Goal: Transaction & Acquisition: Book appointment/travel/reservation

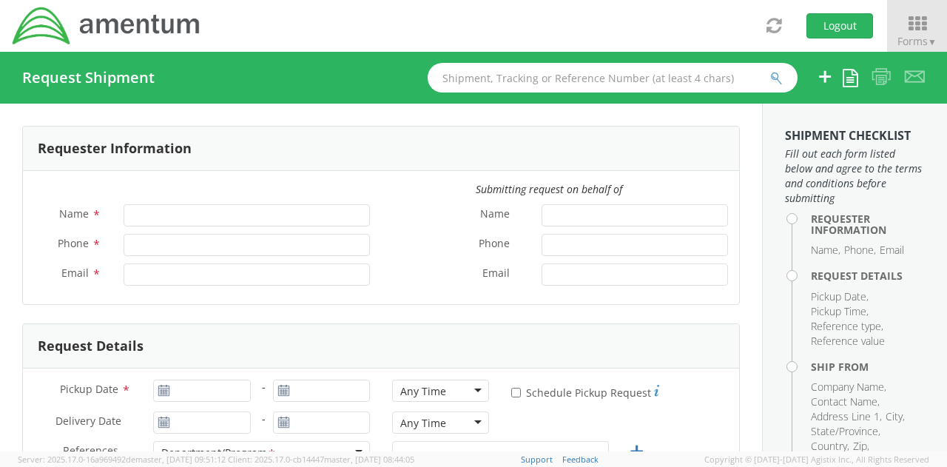
type input "[PERSON_NAME]"
type input "[PHONE_NUMBER]"
type input "[PERSON_NAME][EMAIL_ADDRESS][PERSON_NAME][DOMAIN_NAME]"
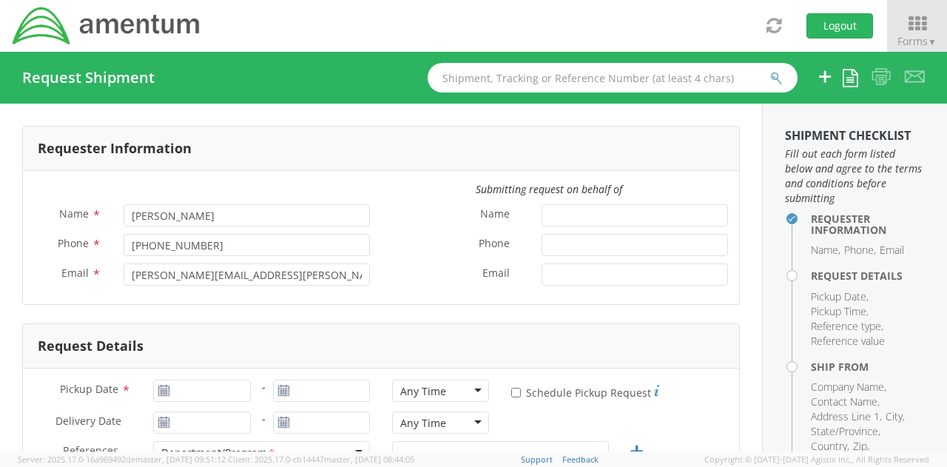
select select "3566.06.0001.ECP2.MATS.3000.00"
click at [919, 27] on icon at bounding box center [917, 23] width 69 height 21
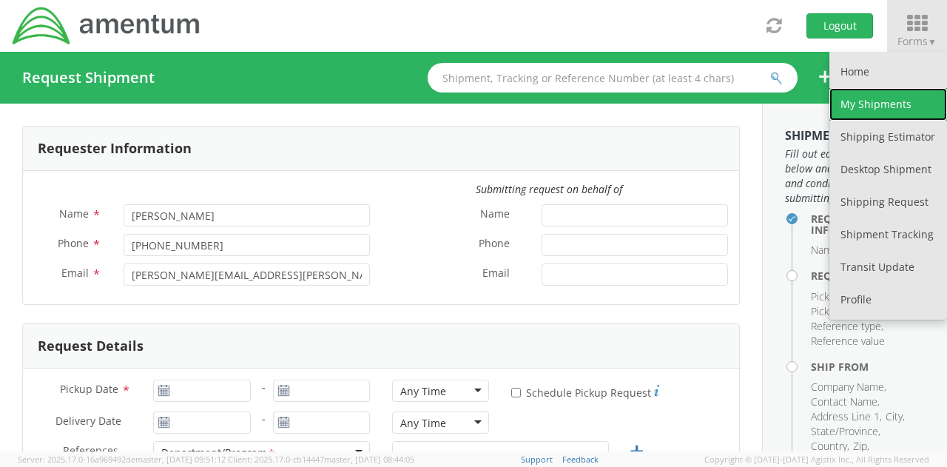
click at [872, 92] on link "My Shipments" at bounding box center [889, 104] width 118 height 33
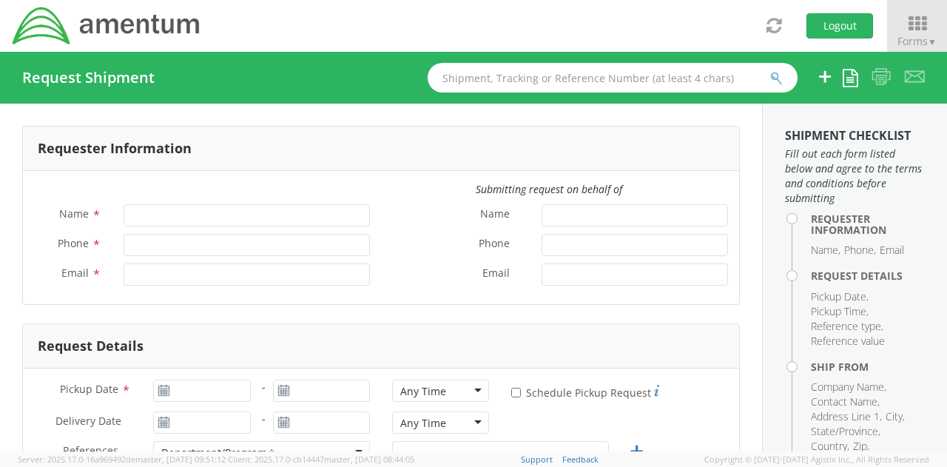
type input "[PERSON_NAME]"
type input "[PHONE_NUMBER]"
type input "[PERSON_NAME][EMAIL_ADDRESS][PERSON_NAME][DOMAIN_NAME]"
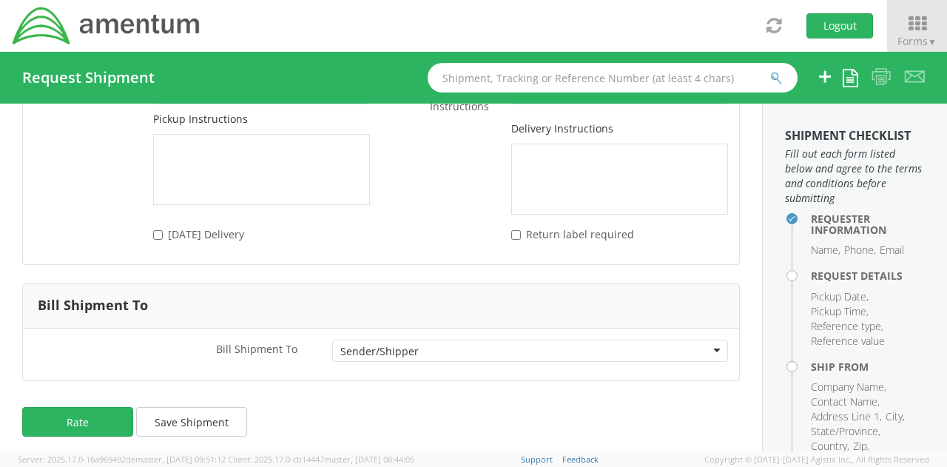
select select "3566.06.0001.ECP2.MATS.3000.00"
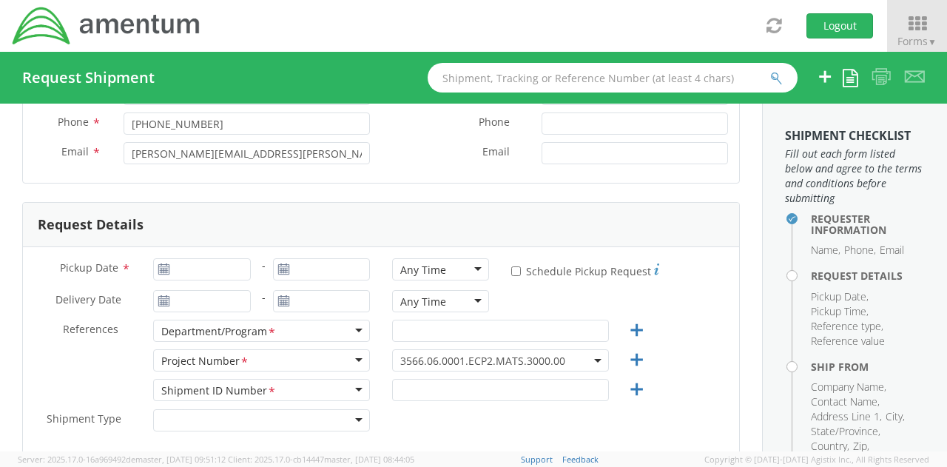
scroll to position [125, 0]
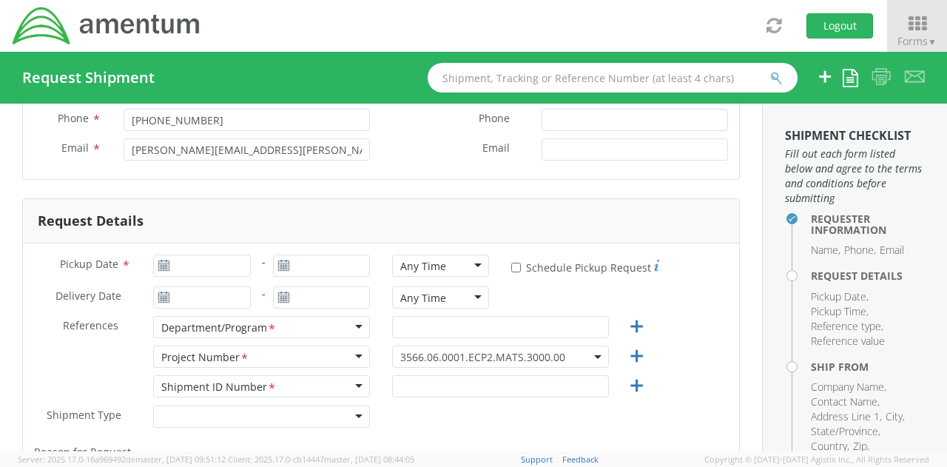
click at [162, 265] on icon at bounding box center [164, 266] width 13 height 12
click at [192, 269] on input "Pickup Date *" at bounding box center [201, 266] width 97 height 22
type input "[DATE]"
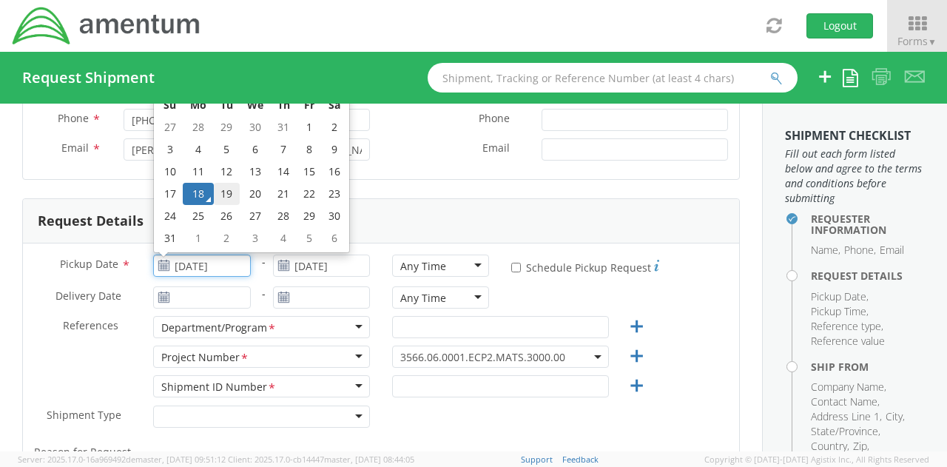
click at [223, 194] on td "19" at bounding box center [227, 194] width 26 height 22
type input "08/19/2025"
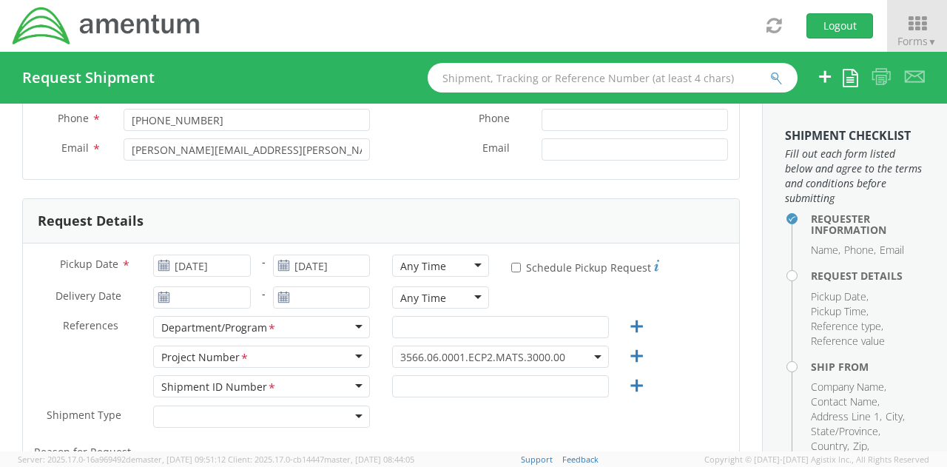
click at [429, 271] on div "Any Time" at bounding box center [423, 266] width 46 height 15
click at [163, 273] on input "08/19/2025" at bounding box center [201, 266] width 97 height 22
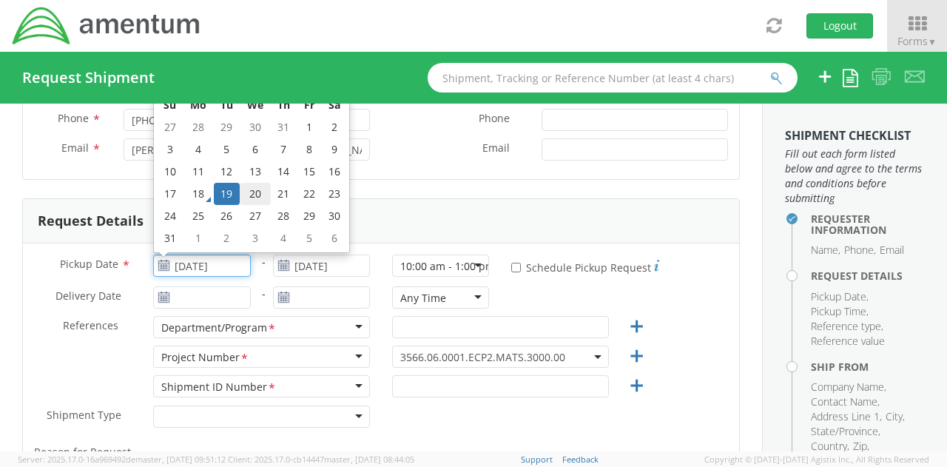
click at [247, 198] on td "20" at bounding box center [255, 194] width 31 height 22
type input "08/20/2025"
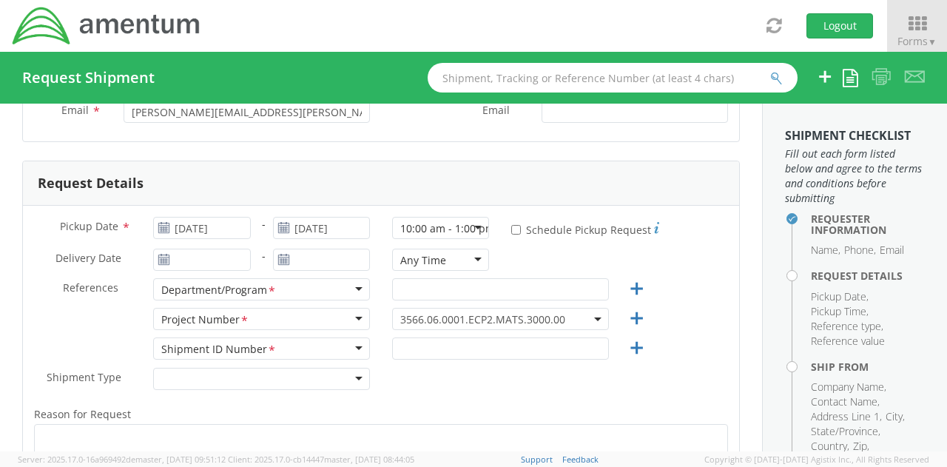
scroll to position [170, 0]
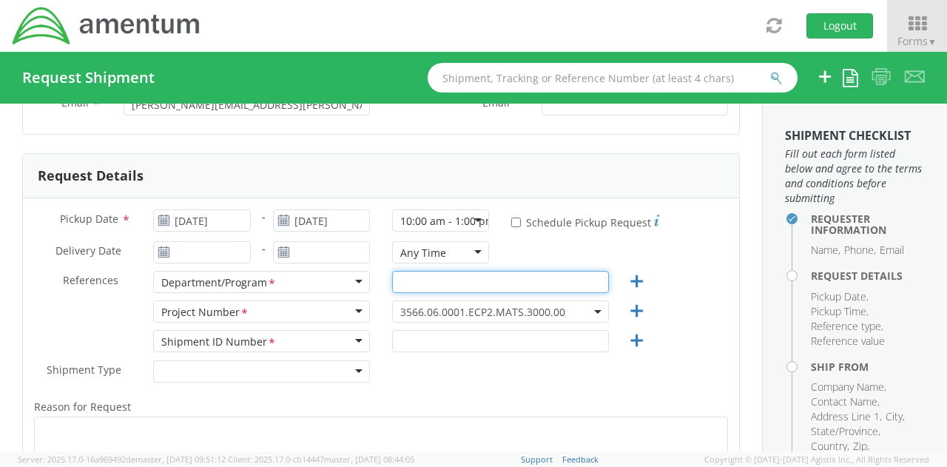
click at [478, 282] on input "text" at bounding box center [500, 282] width 217 height 22
type input "<"
type input "MEW"
click at [579, 313] on span "3566.06.0001.ECP2.MATS.3000.00" at bounding box center [500, 312] width 201 height 14
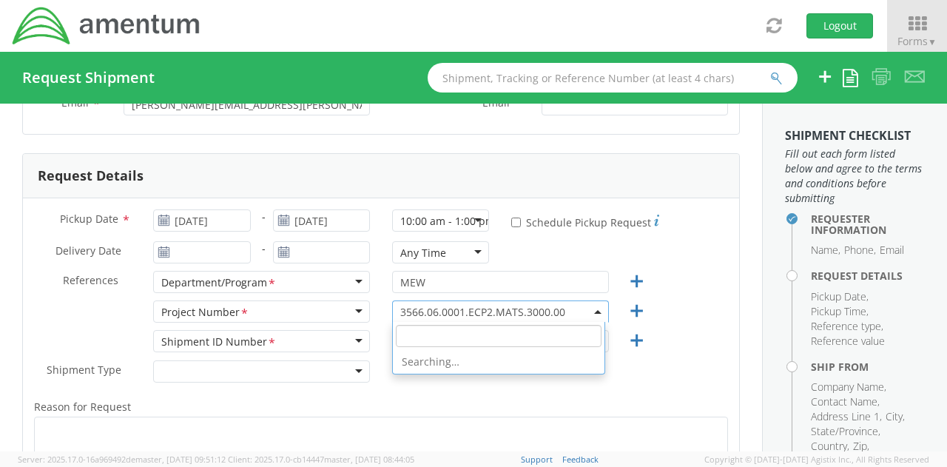
click at [495, 332] on input "search" at bounding box center [499, 336] width 206 height 22
paste input "3566.06.0001.MJ01.MATS.3000.00"
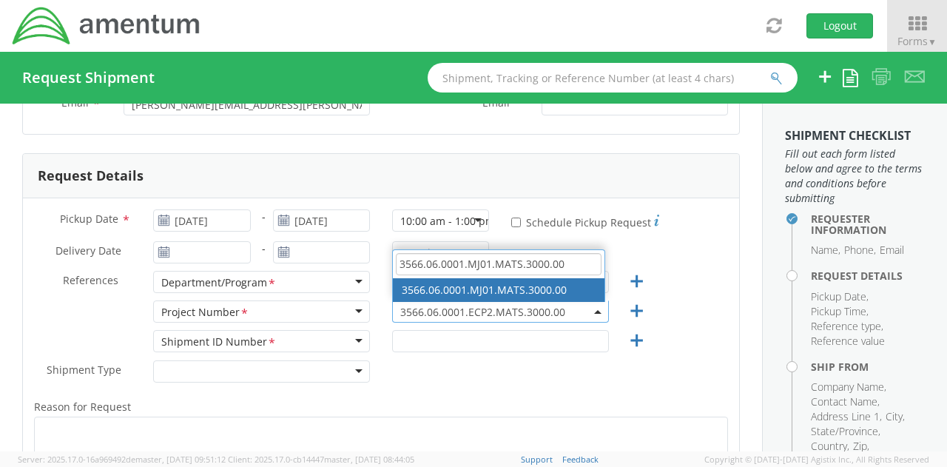
type input "3566.06.0001.MJ01.MATS.3000.00"
select select "3566.06.0001.MJ01.MATS.3000.00"
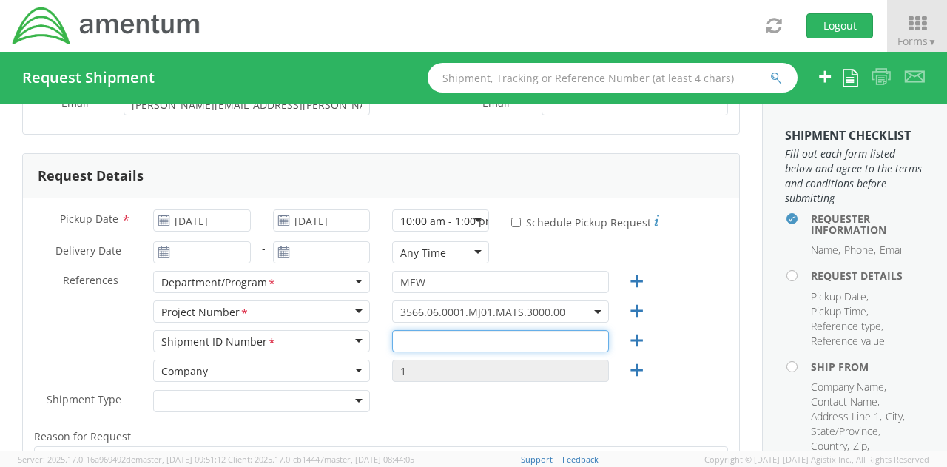
click at [494, 344] on input "text" at bounding box center [500, 341] width 217 height 22
paste input "3566.06.0001.MJ01.MATS.3000.00"
type input "3566.06.0001.MJ01.MATS.3000.00"
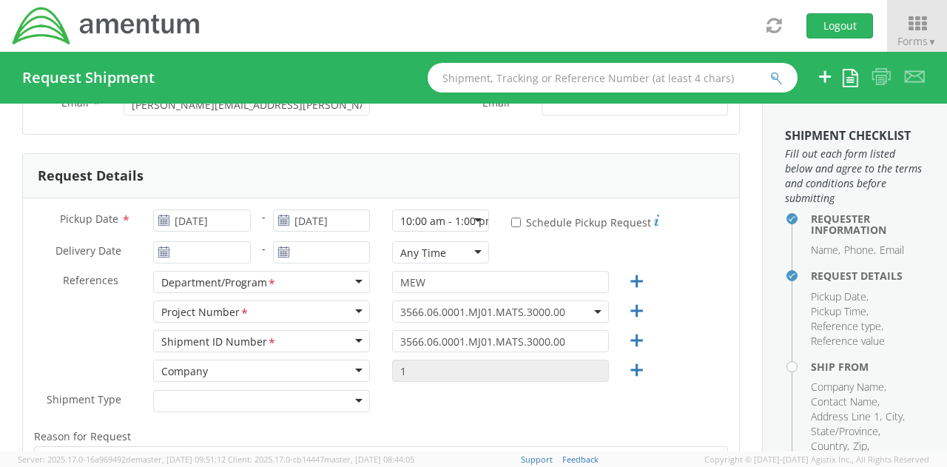
click at [525, 414] on div "Shipment Type * Batch Regular" at bounding box center [381, 405] width 716 height 30
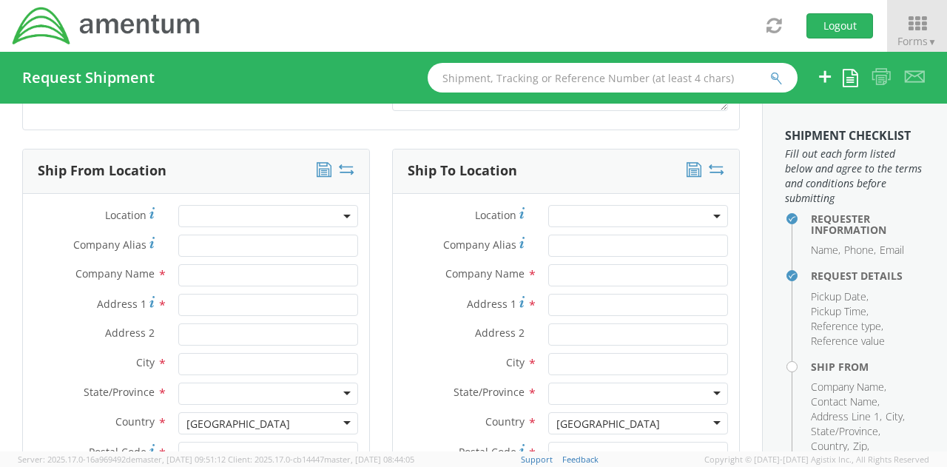
scroll to position [659, 0]
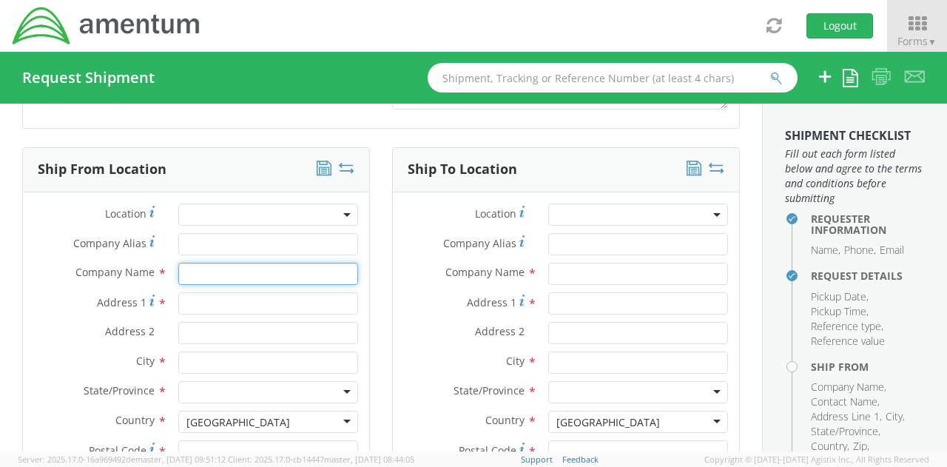
click at [197, 272] on input "text" at bounding box center [268, 274] width 180 height 22
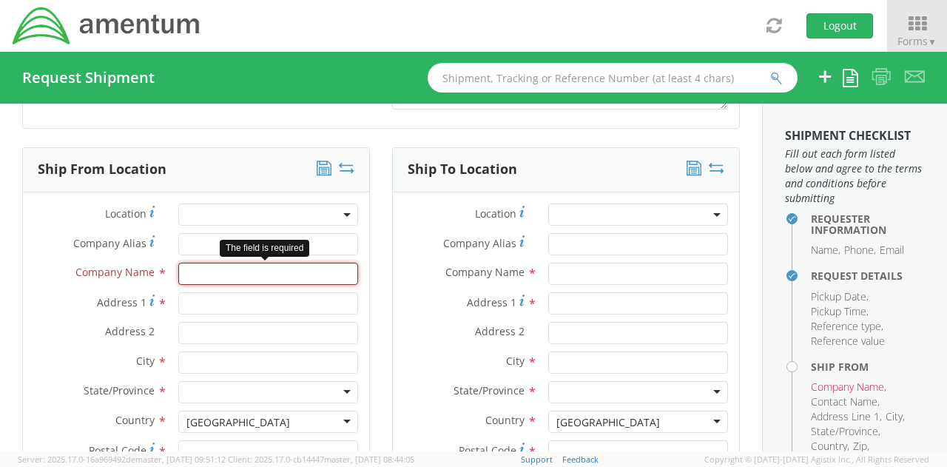
click at [234, 272] on input "text" at bounding box center [268, 274] width 180 height 22
paste input "Naval Surface Warfare Center, Crane Division (NSWC Crane)"
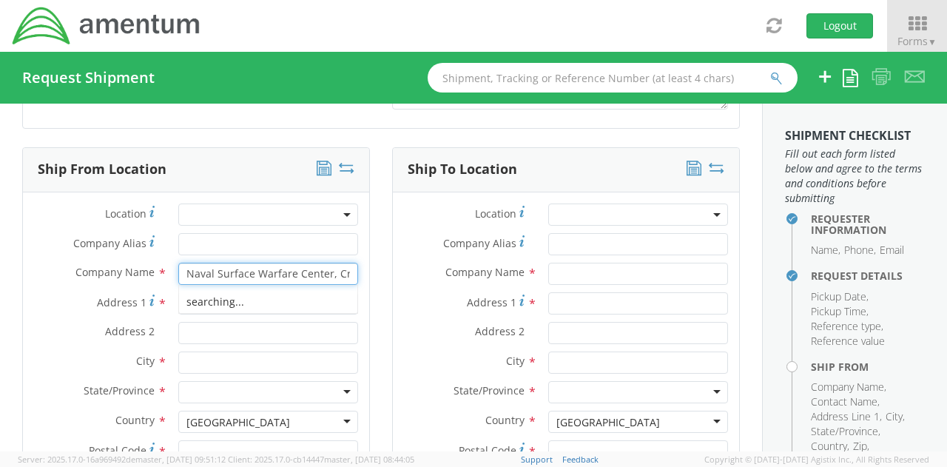
scroll to position [0, 126]
type input "Naval Surface Warfare Center, Crane Division (NSWC Crane)"
click at [67, 280] on div "Company Name * Naval Surface Warfare Center, Crane Division (NSWC Crane)" at bounding box center [196, 274] width 346 height 22
click at [207, 312] on div "Address 1 *" at bounding box center [196, 307] width 346 height 30
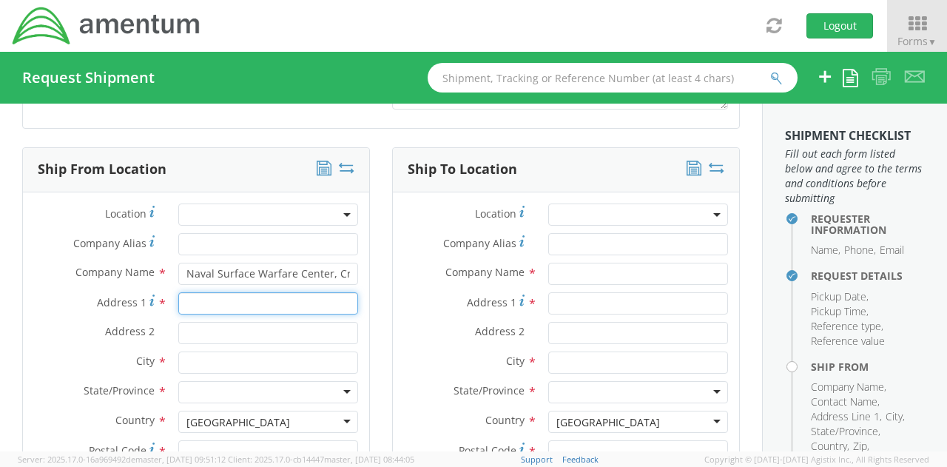
click at [219, 307] on input "Address 1 *" at bounding box center [268, 303] width 180 height 22
paste input "300 Highway 361"
type input "300 Highway 361"
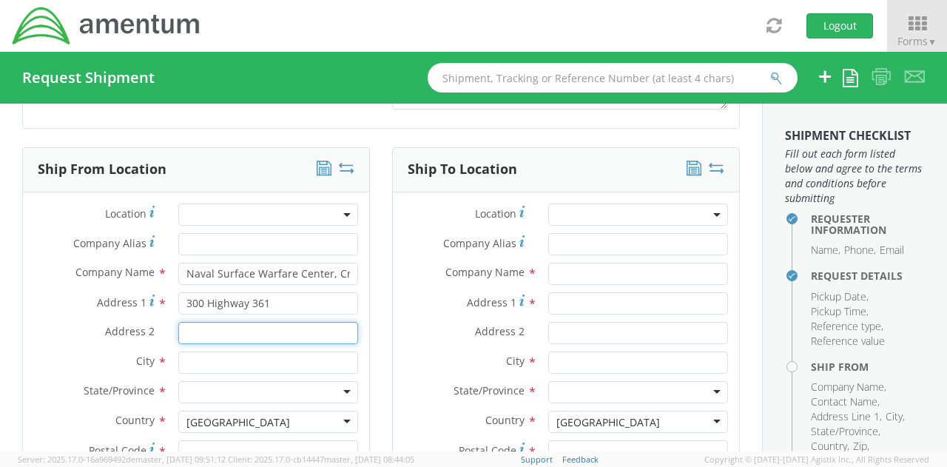
click at [225, 338] on input "Address 2 *" at bounding box center [268, 333] width 180 height 22
type input "Building 41"
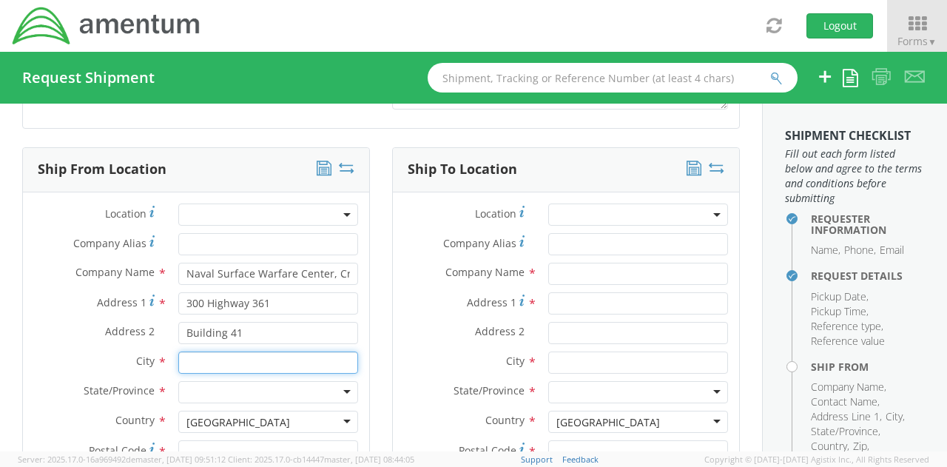
click at [232, 362] on input "text" at bounding box center [268, 362] width 180 height 22
type input "Crane"
click at [73, 338] on div "Address 2 * Building 41" at bounding box center [196, 333] width 346 height 22
click at [243, 383] on div at bounding box center [268, 392] width 180 height 22
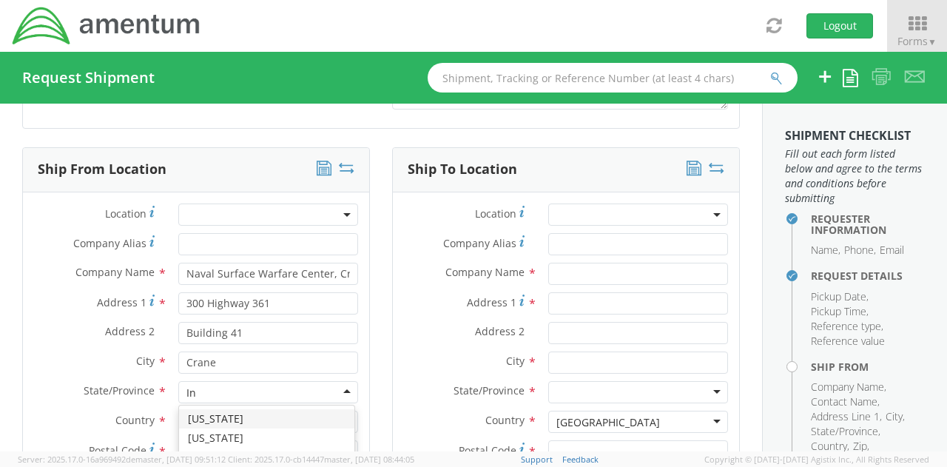
type input "Ind"
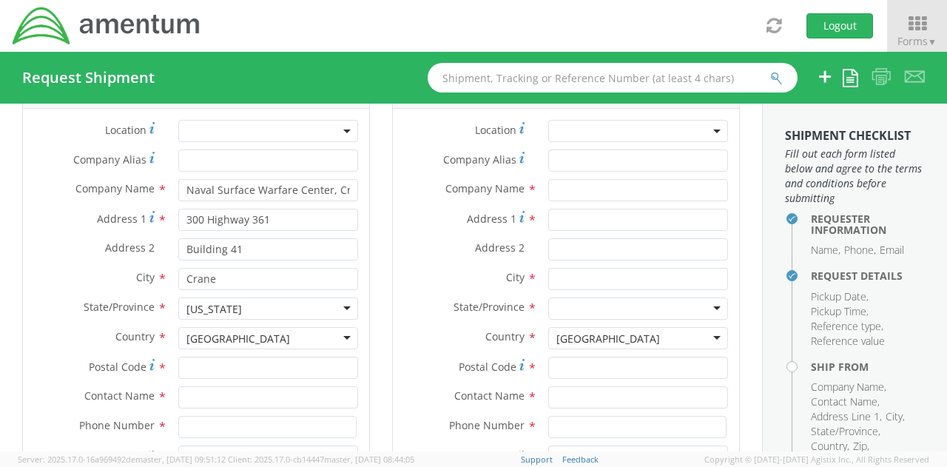
scroll to position [744, 0]
click at [229, 365] on input "Postal Code *" at bounding box center [268, 367] width 180 height 22
type input "47522"
click at [201, 394] on input "text" at bounding box center [268, 397] width 180 height 22
type input "C"
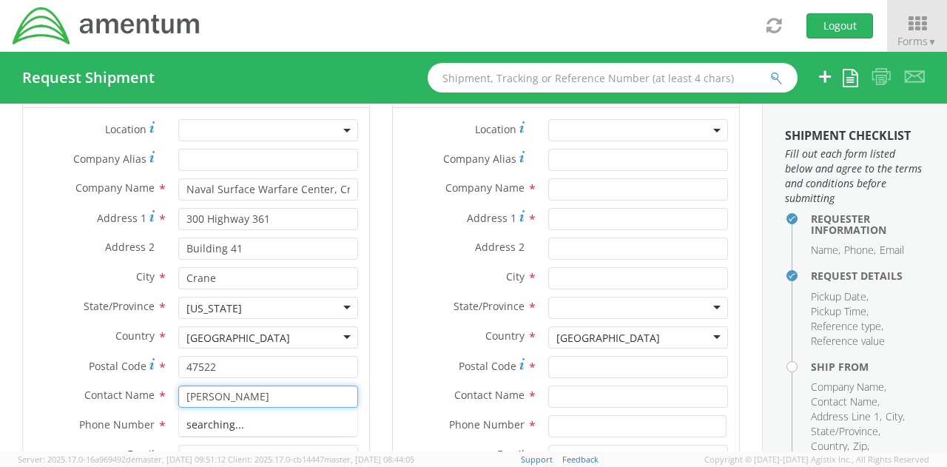
type input "Zach Roach"
click at [61, 406] on div "Contact Name * Zach Roach searching..." at bounding box center [196, 401] width 346 height 30
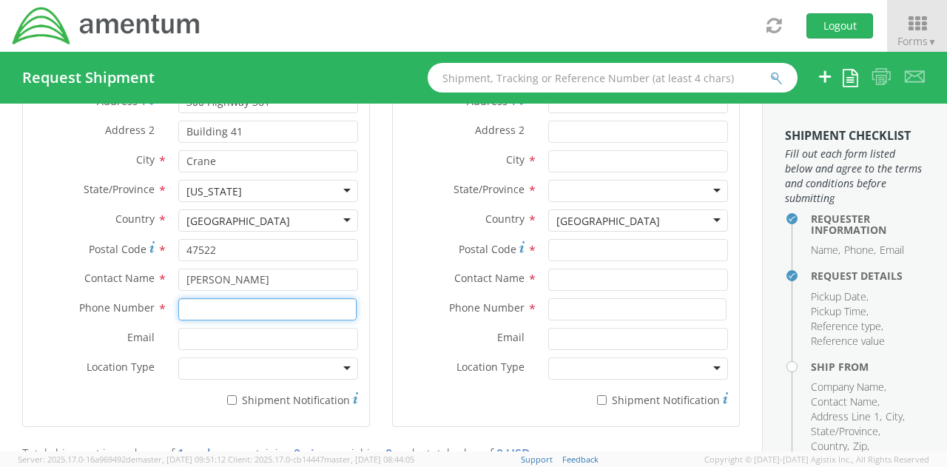
click at [223, 304] on input at bounding box center [267, 309] width 178 height 22
paste input "812-854-5278"
type input "812-854-5278"
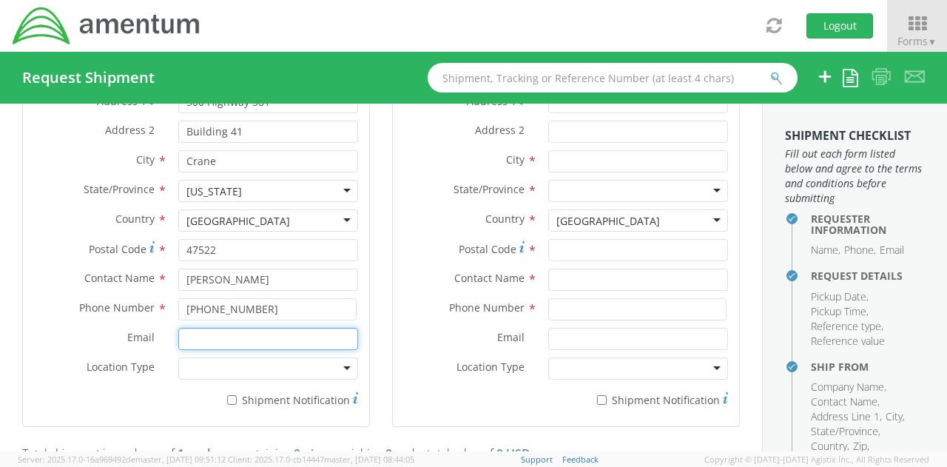
click at [207, 338] on input "Email *" at bounding box center [268, 339] width 180 height 22
paste input "zachary.l.roach.ctr@us.navy.mil"
type input "zachary.l.roach.ctr@us.navy.mil"
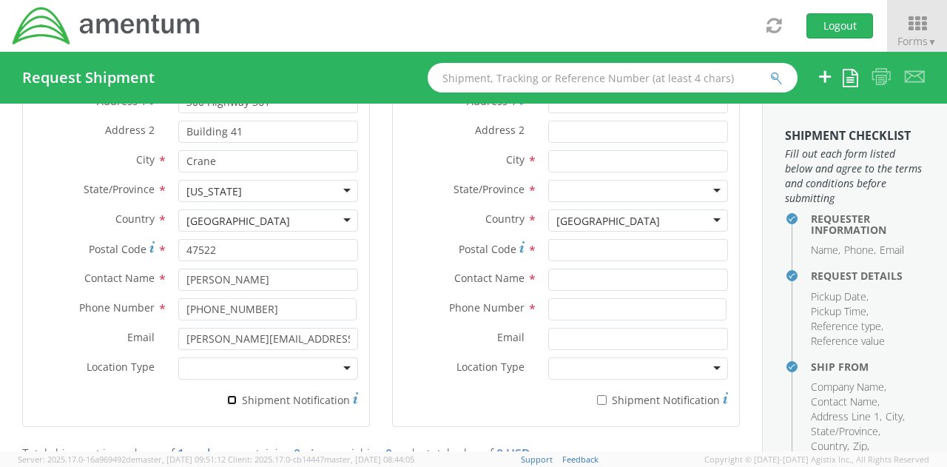
click at [233, 395] on input "* Shipment Notification" at bounding box center [232, 400] width 10 height 10
checkbox input "true"
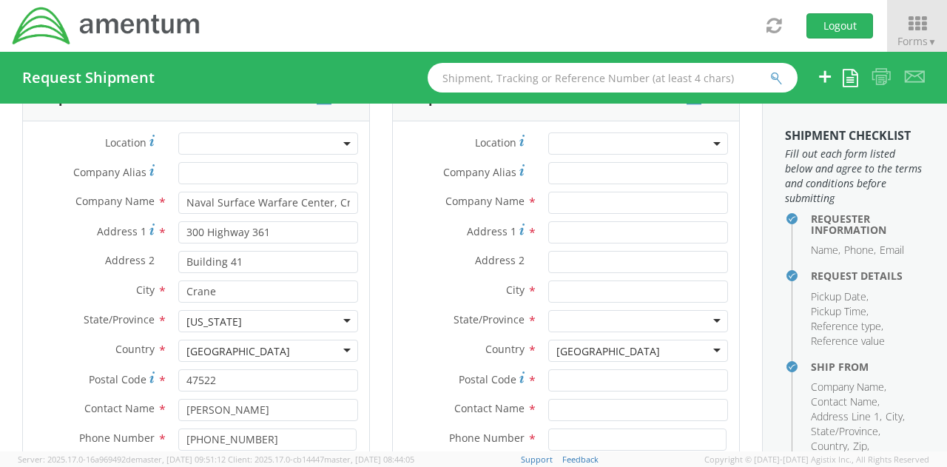
scroll to position [729, 0]
click at [571, 199] on input "text" at bounding box center [638, 204] width 180 height 22
type input "Ellis Machine Shop"
click at [407, 295] on label "City *" at bounding box center [465, 291] width 144 height 19
click at [580, 231] on input "Address 1 *" at bounding box center [638, 234] width 180 height 22
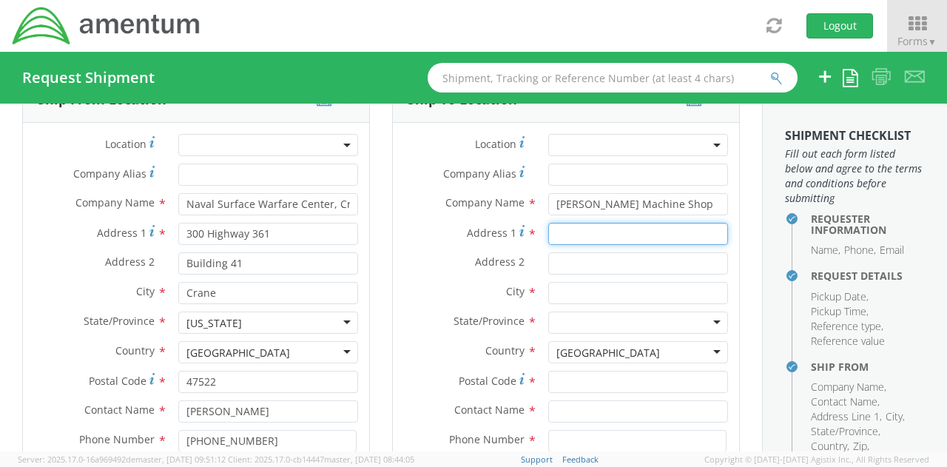
paste input "1318 E 870 N"
type input "1318 E 870 N"
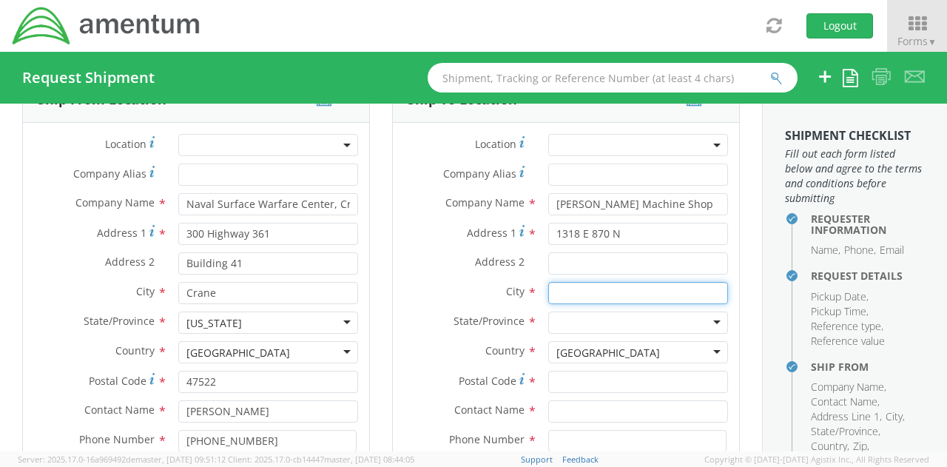
click at [583, 288] on input "text" at bounding box center [638, 293] width 180 height 22
type input "Hazleton"
click at [472, 331] on div "State/Province * Alabama Alaska Arizona Arkansas Armed Forces Americas Armed Fo…" at bounding box center [566, 323] width 346 height 22
click at [591, 327] on div at bounding box center [638, 323] width 180 height 22
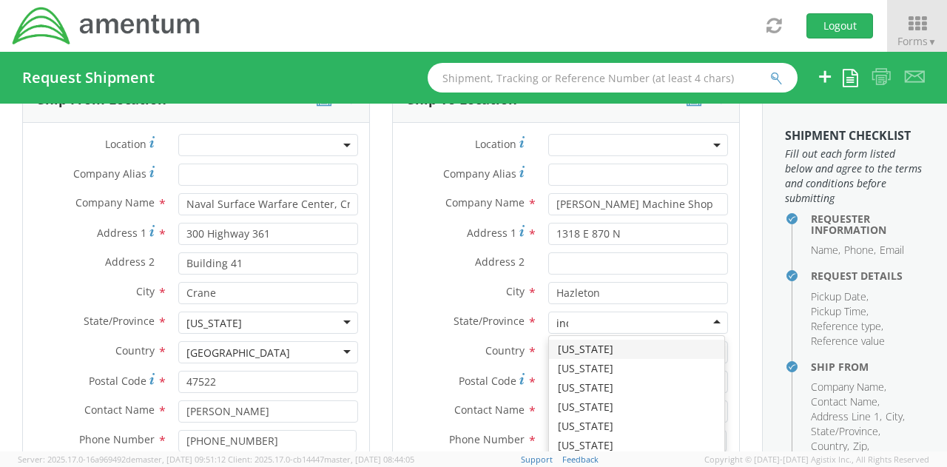
type input "indi"
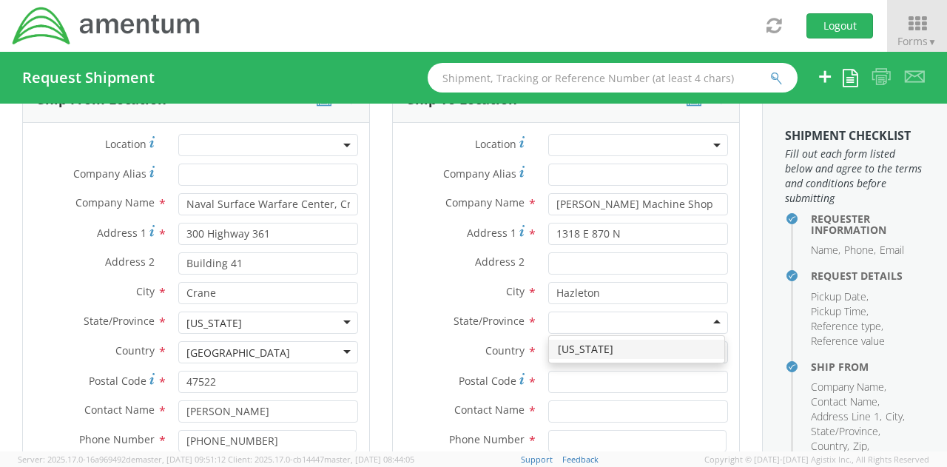
scroll to position [0, 0]
click at [556, 380] on input "Postal Code *" at bounding box center [638, 382] width 180 height 22
type input "47640"
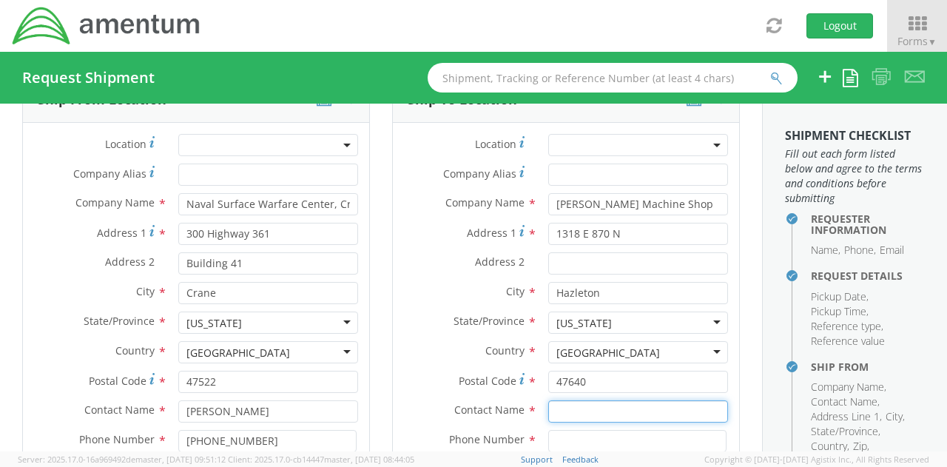
click at [582, 417] on input "text" at bounding box center [638, 411] width 180 height 22
type input "Chad Ellis"
click at [421, 417] on div "Contact Name * Chad Ellis searching..." at bounding box center [566, 411] width 346 height 22
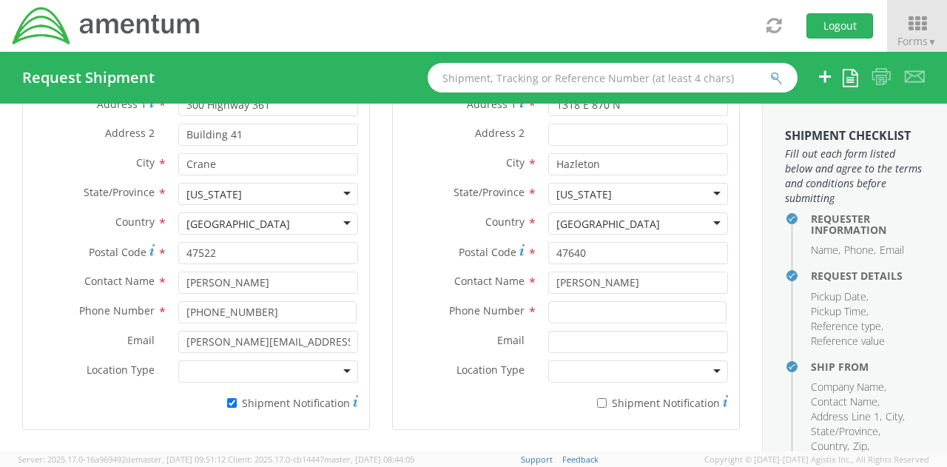
scroll to position [869, 0]
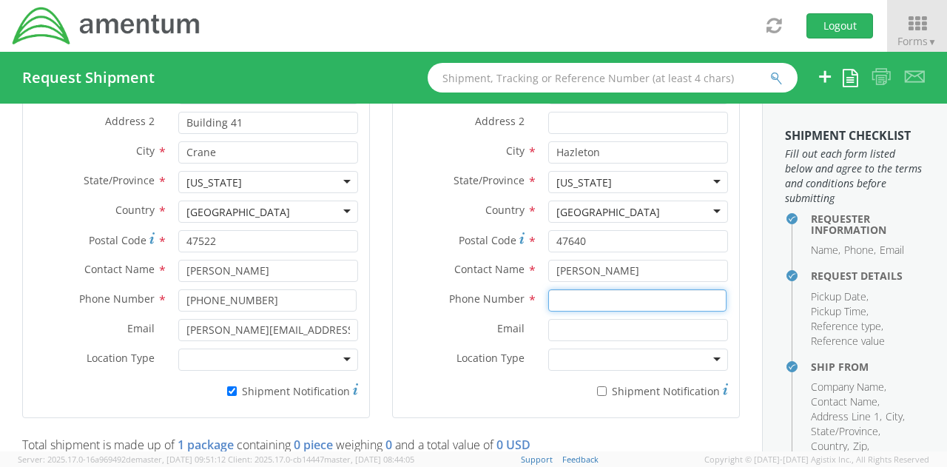
click at [571, 297] on input at bounding box center [637, 300] width 178 height 22
paste input "812.779.7477"
type input "812.779.7477"
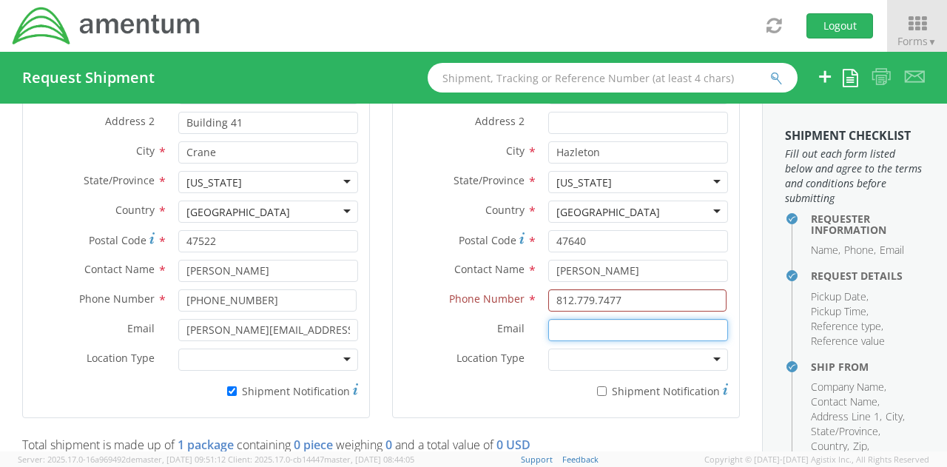
click at [566, 332] on input "Email *" at bounding box center [638, 330] width 180 height 22
paste input "chad@ellismachines.com"
type input "chad@ellismachines.com"
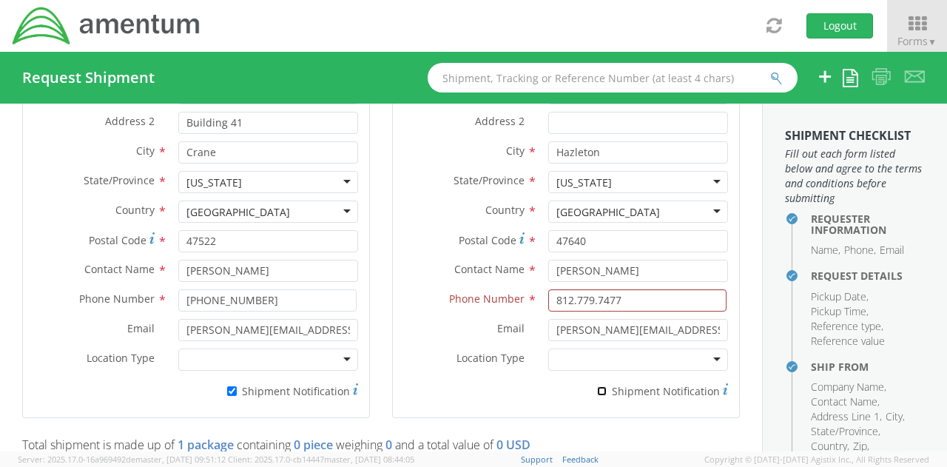
click at [597, 389] on input "* Shipment Notification" at bounding box center [602, 391] width 10 height 10
checkbox input "true"
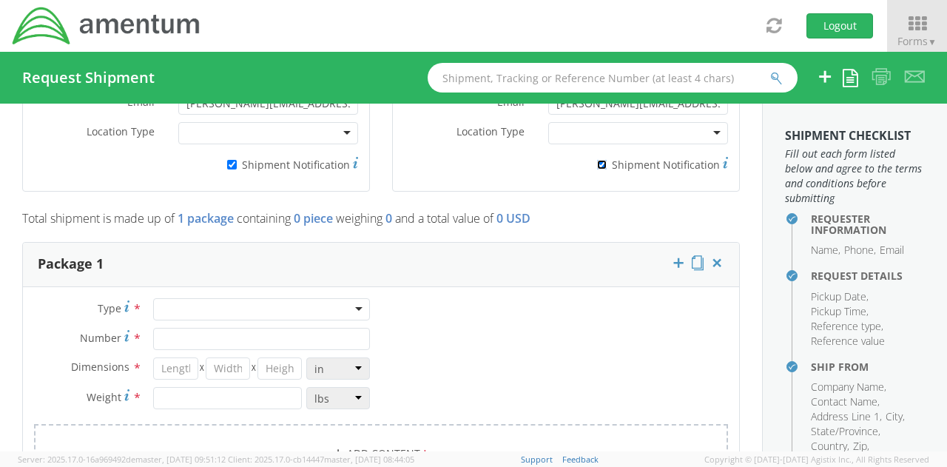
scroll to position [1103, 0]
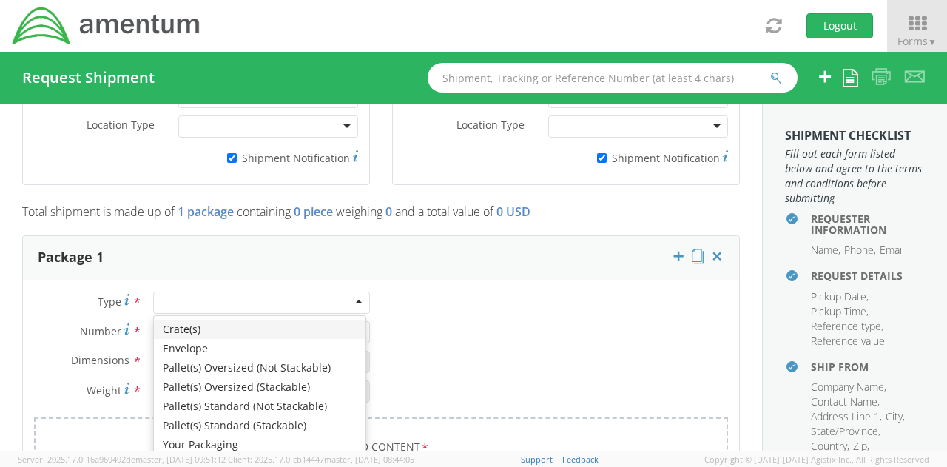
click at [343, 296] on div at bounding box center [261, 303] width 217 height 22
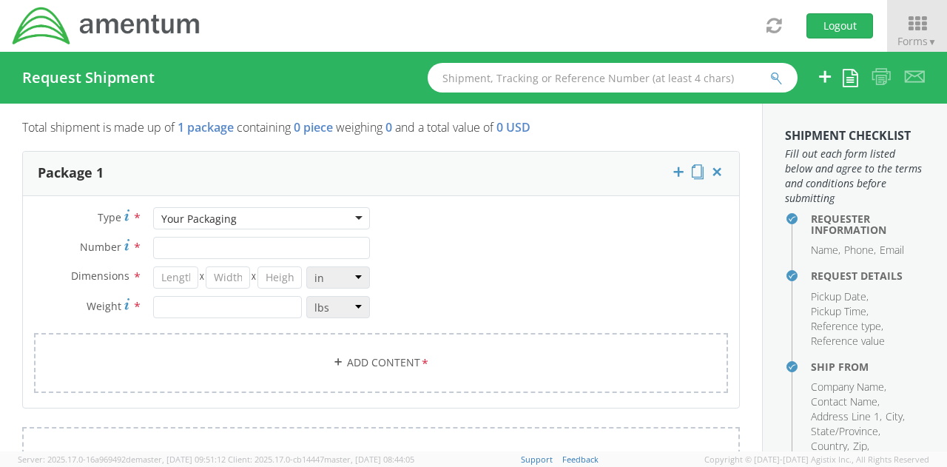
scroll to position [1188, 0]
click at [222, 245] on input "Number *" at bounding box center [261, 247] width 217 height 22
type input "1"
click at [175, 272] on input "number" at bounding box center [175, 277] width 44 height 22
type input "8"
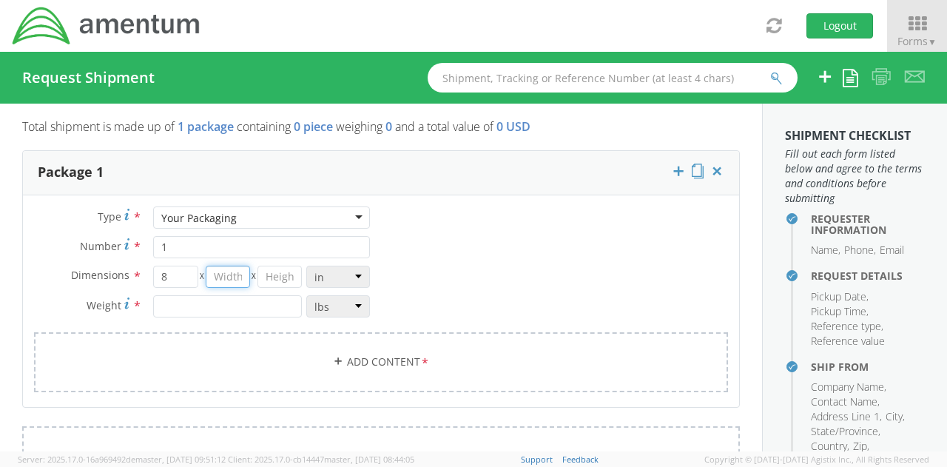
click at [222, 275] on input "number" at bounding box center [228, 277] width 44 height 22
type input "8"
click at [284, 275] on input "number" at bounding box center [280, 277] width 44 height 22
type input "2"
type input "4.5"
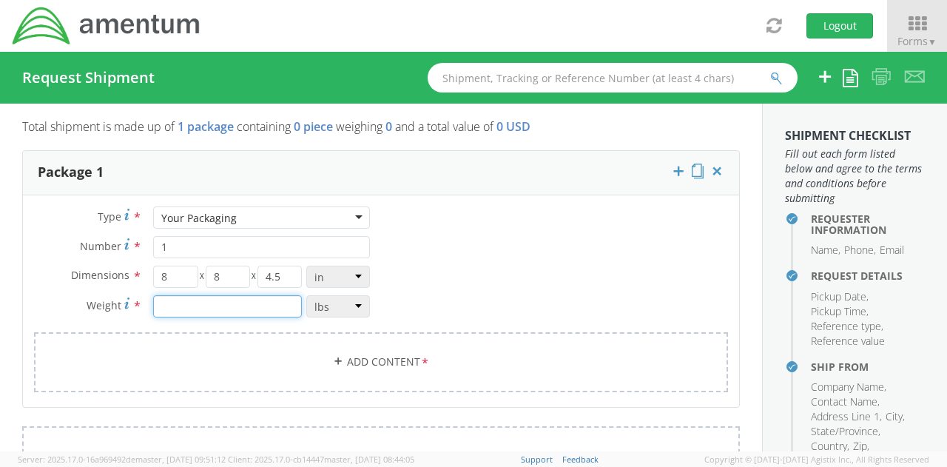
click at [271, 301] on input "number" at bounding box center [227, 306] width 149 height 22
type input "2"
click at [343, 363] on link "Add Content *" at bounding box center [381, 362] width 694 height 60
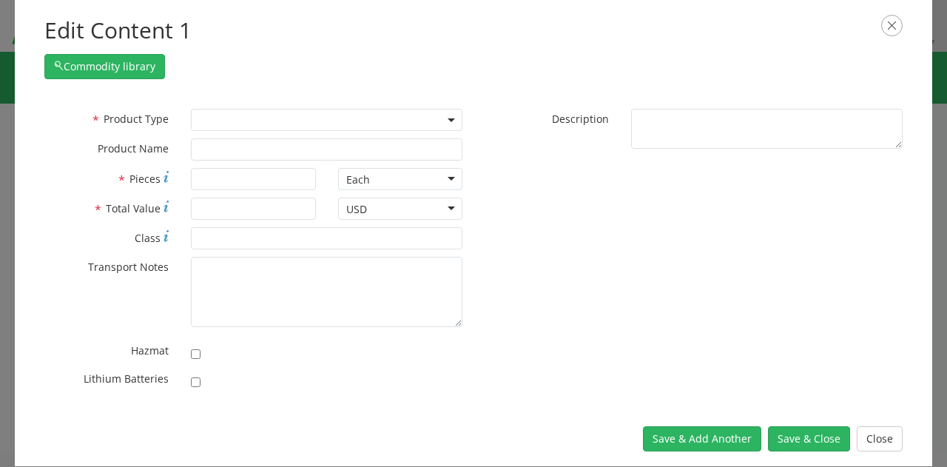
click at [433, 114] on span at bounding box center [327, 120] width 272 height 22
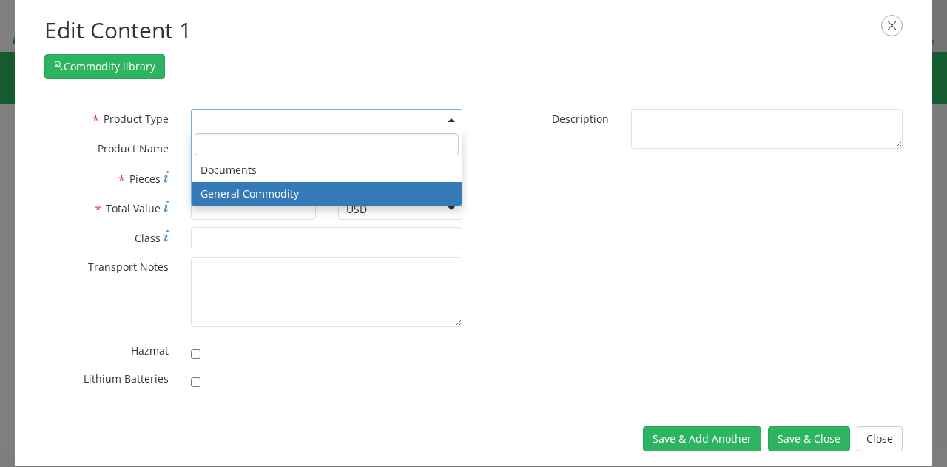
select select "COMMODITY"
type input "General Commodity"
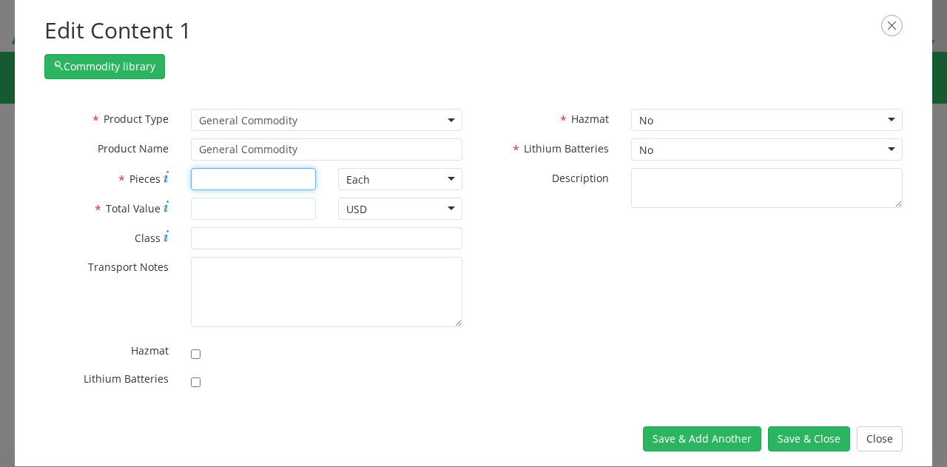
click at [281, 182] on input "* Pieces" at bounding box center [253, 179] width 124 height 22
type input "84"
click at [235, 203] on input "* Total Value" at bounding box center [253, 209] width 124 height 22
type input "3163"
click at [665, 278] on div "* Product Type Documents General Commodity General Commodity * Product Name Gen…" at bounding box center [473, 253] width 881 height 288
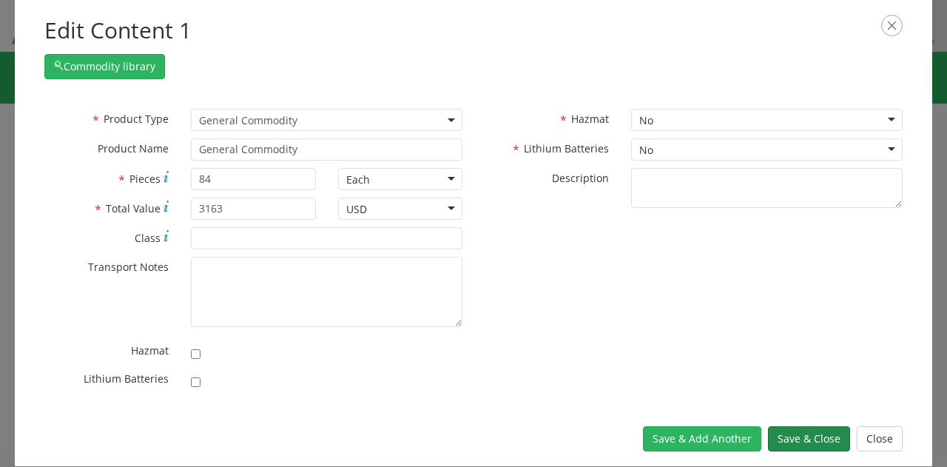
click at [800, 434] on button "Save & Close" at bounding box center [809, 438] width 82 height 25
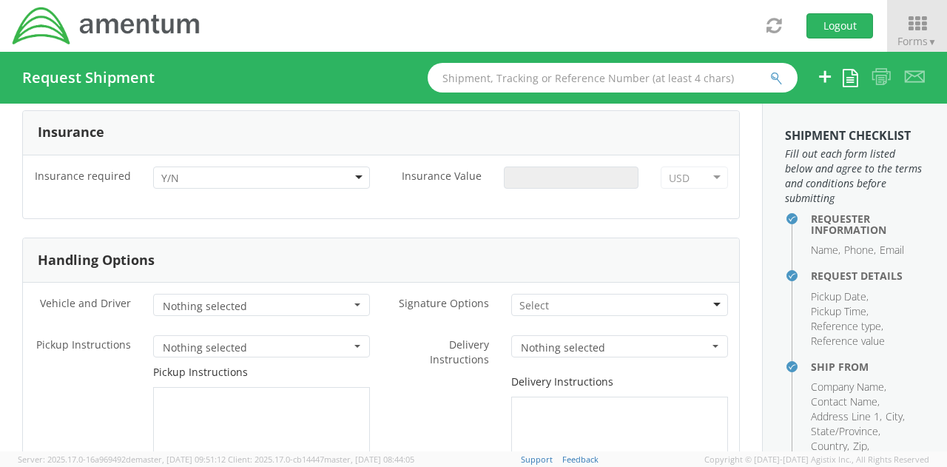
scroll to position [1937, 0]
click at [291, 184] on div "Insurance required * No Yes" at bounding box center [202, 184] width 358 height 34
click at [286, 174] on div at bounding box center [261, 178] width 217 height 22
click at [485, 196] on label "Insurance Value *" at bounding box center [437, 184] width 112 height 34
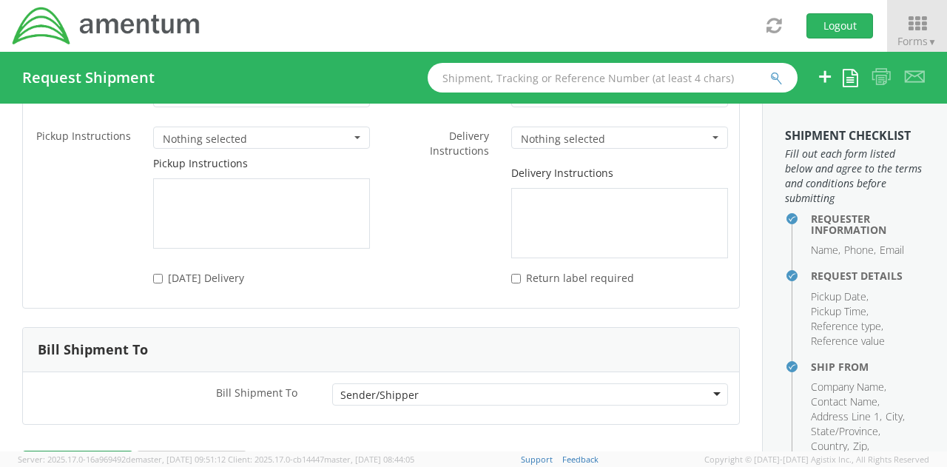
scroll to position [2191, 0]
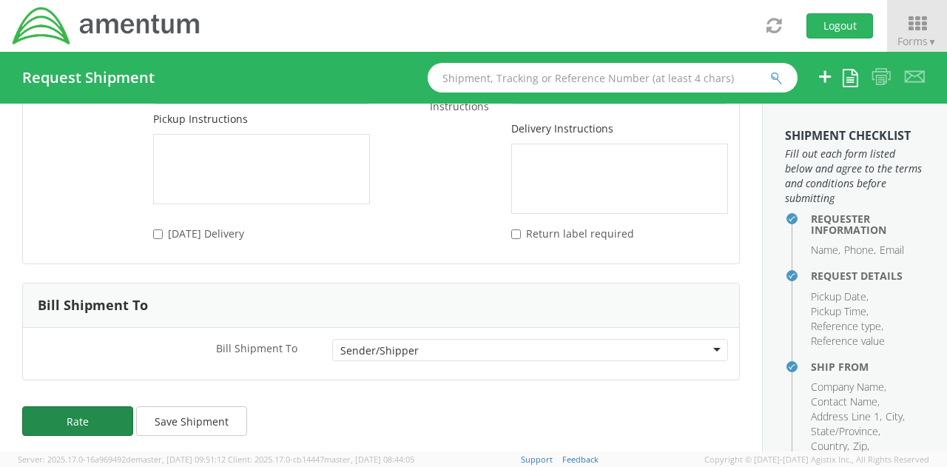
click at [93, 417] on button "Rate" at bounding box center [77, 421] width 111 height 30
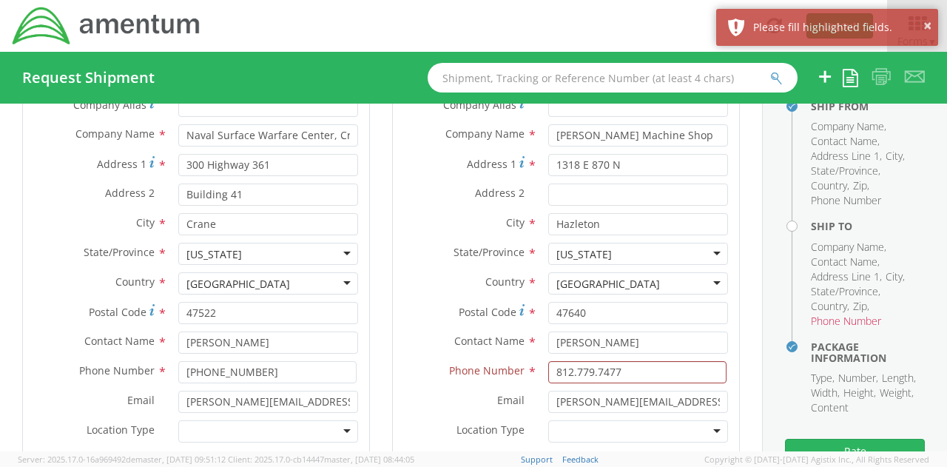
scroll to position [835, 0]
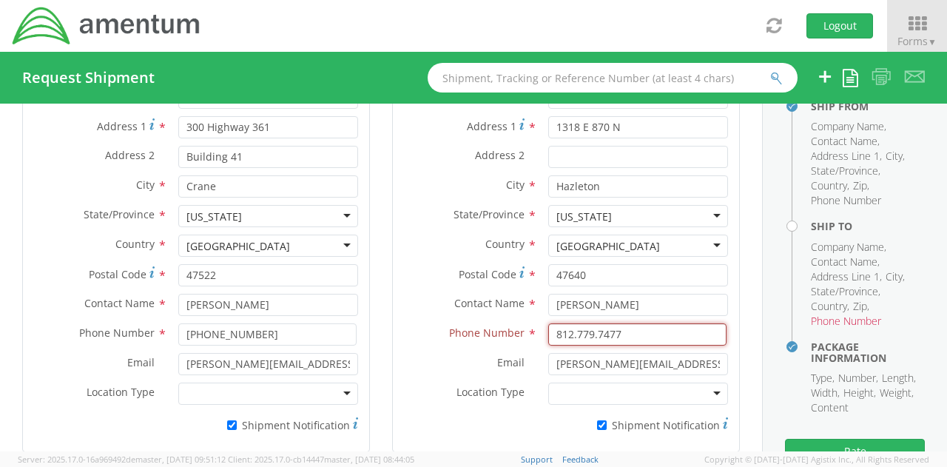
click at [567, 335] on input "812.779.7477" at bounding box center [637, 334] width 178 height 22
click at [589, 334] on input "812-779.7477" at bounding box center [637, 334] width 178 height 22
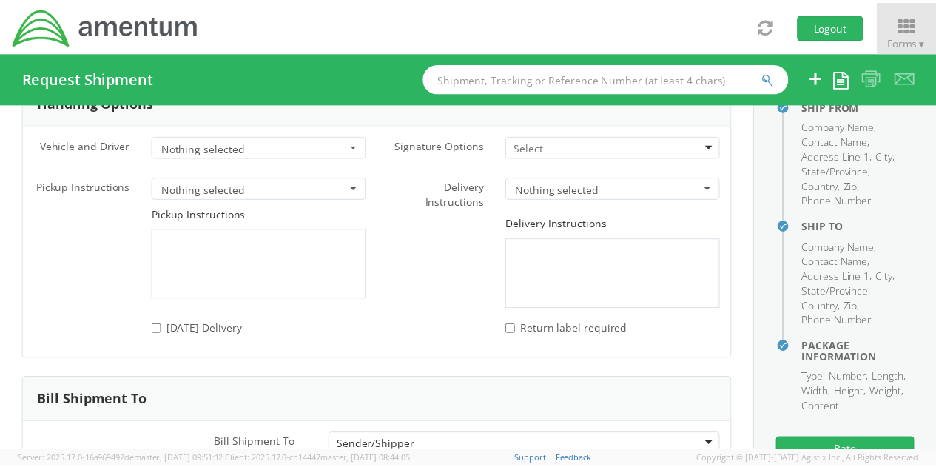
scroll to position [2191, 0]
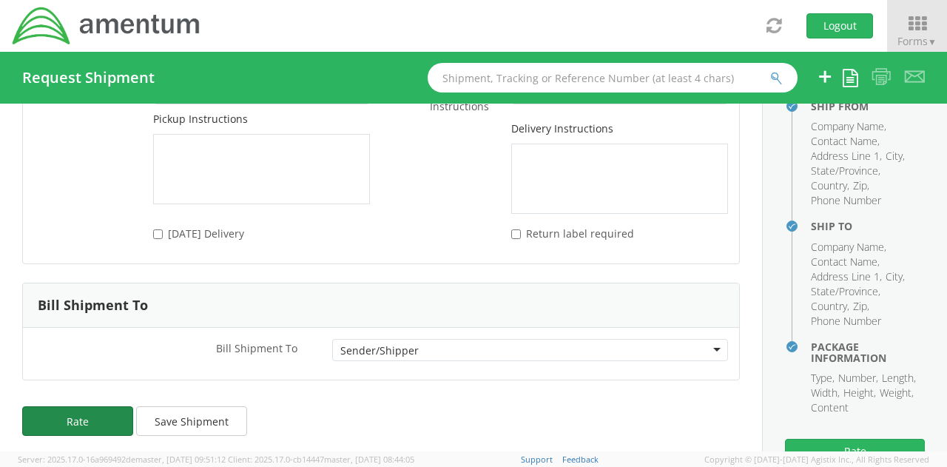
type input "812-779-7477"
click at [79, 416] on button "Rate" at bounding box center [77, 421] width 111 height 30
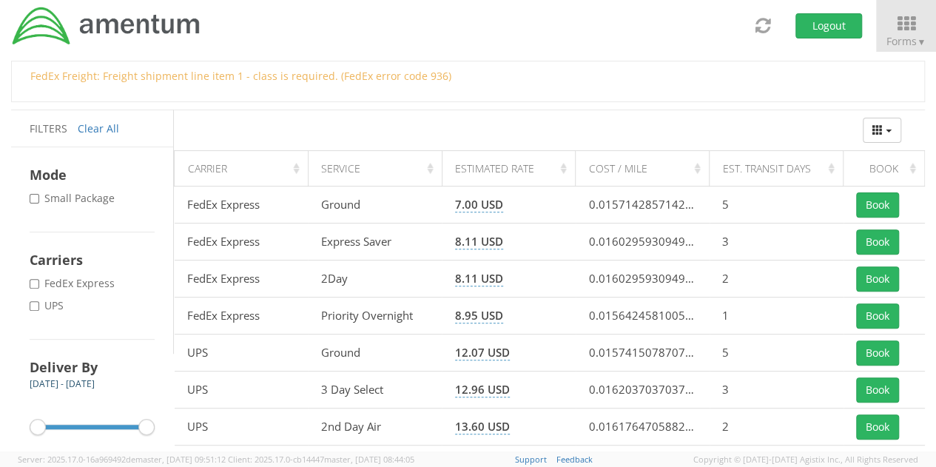
scroll to position [148, 0]
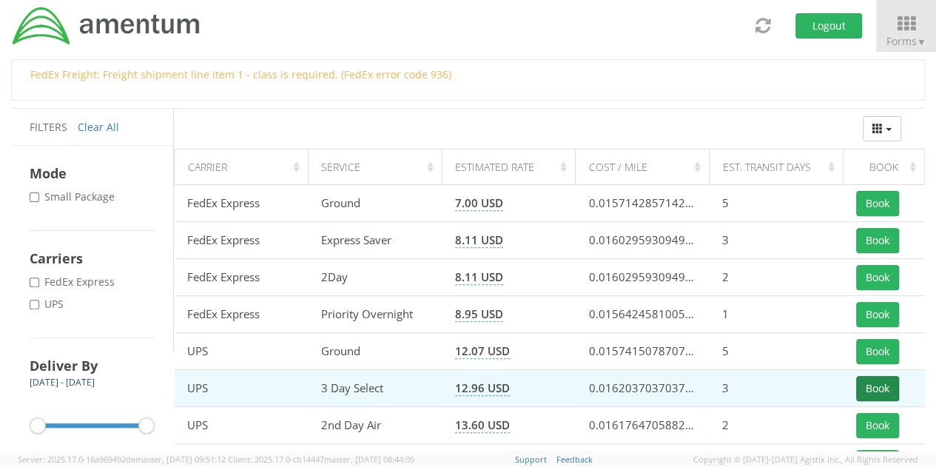
click at [880, 386] on button "Book" at bounding box center [877, 388] width 43 height 25
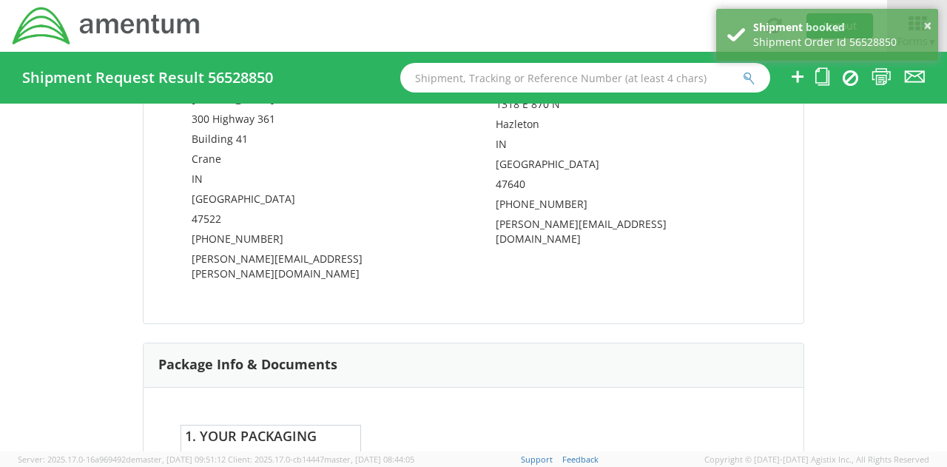
scroll to position [1178, 0]
